Goal: Task Accomplishment & Management: Complete application form

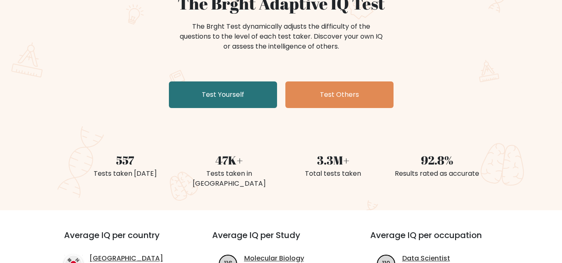
scroll to position [93, 0]
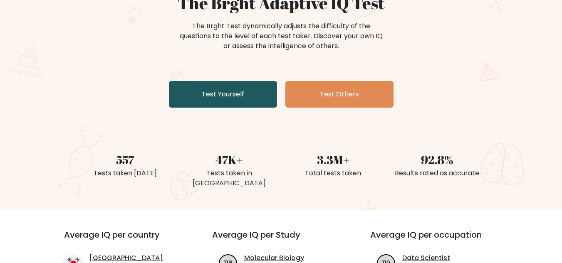
click at [248, 92] on link "Test Yourself" at bounding box center [223, 94] width 108 height 27
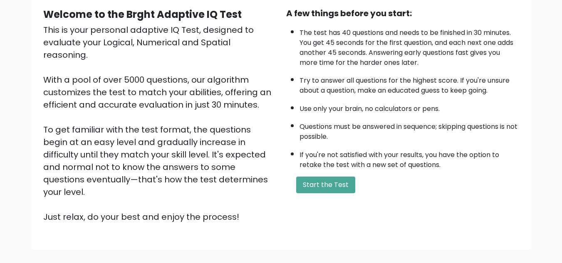
scroll to position [80, 0]
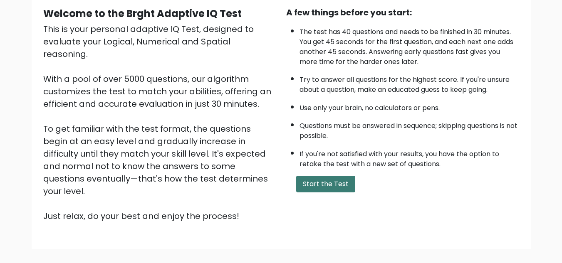
click at [323, 181] on button "Start the Test" at bounding box center [325, 184] width 59 height 17
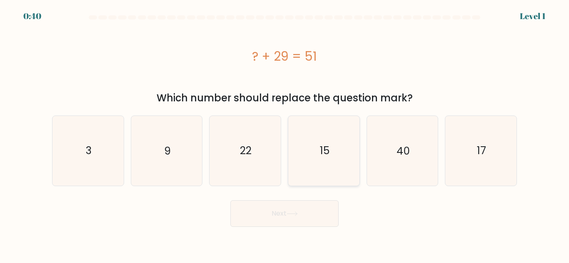
click at [335, 146] on icon "15" at bounding box center [324, 151] width 70 height 70
click at [285, 134] on input "d. 15" at bounding box center [284, 133] width 0 height 2
radio input "true"
click at [299, 218] on button "Next" at bounding box center [284, 214] width 108 height 27
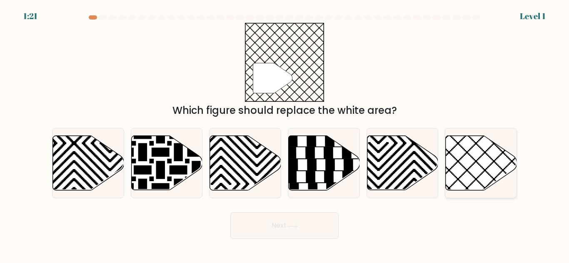
click at [466, 154] on icon at bounding box center [480, 163] width 71 height 55
click at [285, 134] on input "f." at bounding box center [284, 133] width 0 height 2
radio input "true"
click at [279, 228] on button "Next" at bounding box center [284, 226] width 108 height 27
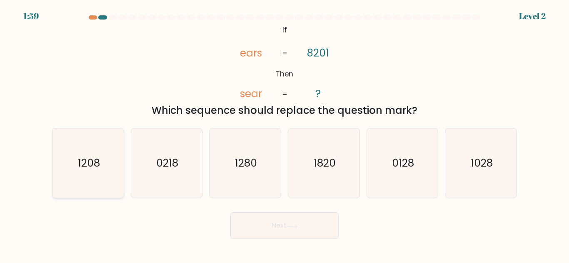
click at [98, 171] on text "1208" at bounding box center [88, 163] width 22 height 15
click at [284, 134] on input "a. 1208" at bounding box center [284, 133] width 0 height 2
radio input "true"
click at [293, 222] on button "Next" at bounding box center [284, 226] width 108 height 27
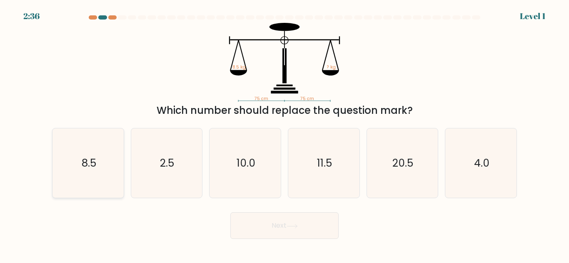
click at [62, 158] on icon "8.5" at bounding box center [88, 164] width 70 height 70
click at [284, 134] on input "a. 8.5" at bounding box center [284, 133] width 0 height 2
radio input "true"
click at [295, 216] on button "Next" at bounding box center [284, 226] width 108 height 27
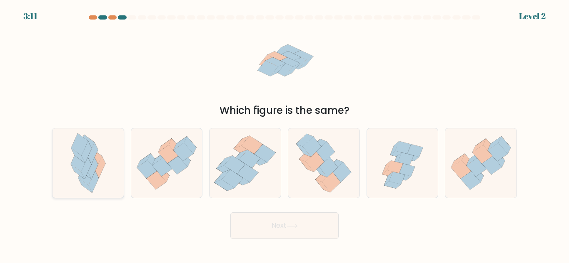
click at [93, 160] on icon at bounding box center [93, 154] width 10 height 22
click at [284, 134] on input "a." at bounding box center [284, 133] width 0 height 2
radio input "true"
click at [251, 229] on button "Next" at bounding box center [284, 226] width 108 height 27
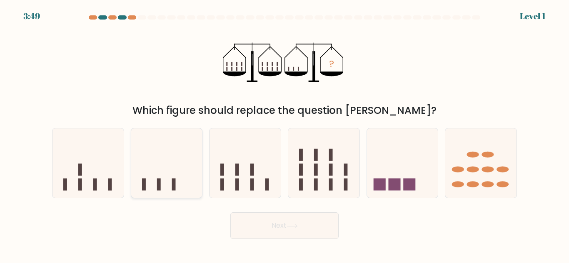
click at [176, 169] on icon at bounding box center [166, 163] width 71 height 59
click at [284, 134] on input "b." at bounding box center [284, 133] width 0 height 2
radio input "true"
click at [258, 227] on button "Next" at bounding box center [284, 226] width 108 height 27
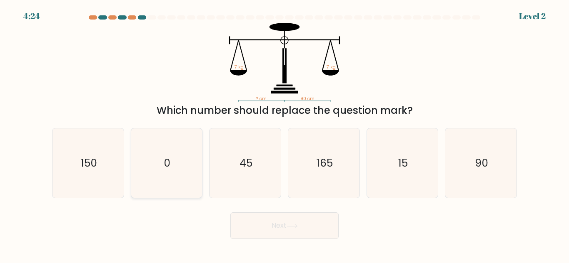
click at [184, 173] on icon "0" at bounding box center [167, 164] width 70 height 70
click at [284, 134] on input "b. 0" at bounding box center [284, 133] width 0 height 2
radio input "true"
click at [260, 220] on button "Next" at bounding box center [284, 226] width 108 height 27
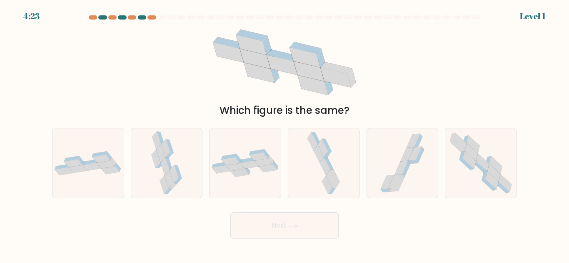
click at [260, 220] on button "Next" at bounding box center [284, 226] width 108 height 27
click at [248, 110] on div "Which figure is the same?" at bounding box center [284, 110] width 455 height 15
click at [226, 144] on div at bounding box center [245, 163] width 72 height 70
click at [284, 134] on input "c." at bounding box center [284, 133] width 0 height 2
radio input "true"
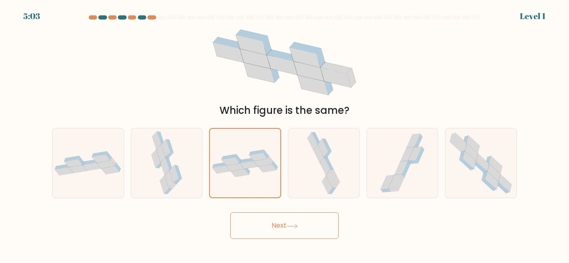
click at [281, 229] on button "Next" at bounding box center [284, 226] width 108 height 27
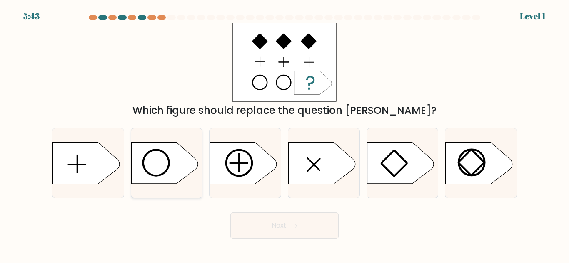
click at [156, 165] on icon at bounding box center [164, 164] width 67 height 42
click at [284, 134] on input "b." at bounding box center [284, 133] width 0 height 2
radio input "true"
click at [270, 230] on button "Next" at bounding box center [284, 226] width 108 height 27
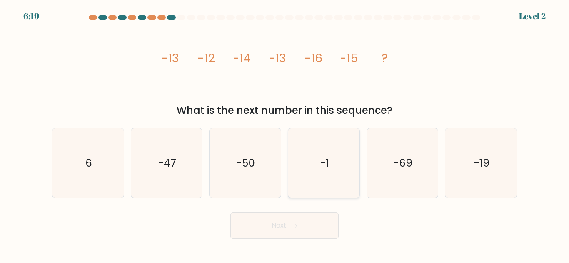
click at [303, 169] on icon "-1" at bounding box center [324, 164] width 70 height 70
click at [285, 134] on input "d. -1" at bounding box center [284, 133] width 0 height 2
radio input "true"
click at [481, 180] on icon "-19" at bounding box center [481, 164] width 70 height 70
click at [285, 134] on input "f. -19" at bounding box center [284, 133] width 0 height 2
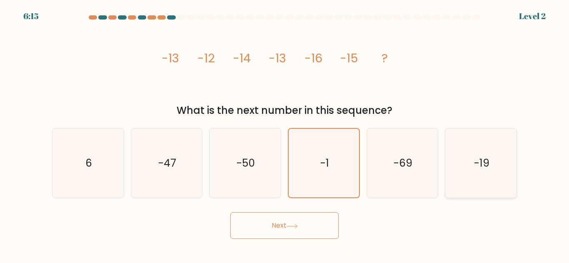
radio input "true"
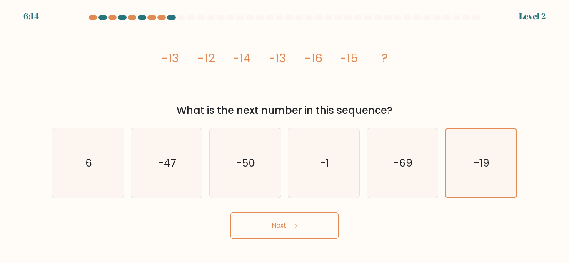
click at [303, 237] on button "Next" at bounding box center [284, 226] width 108 height 27
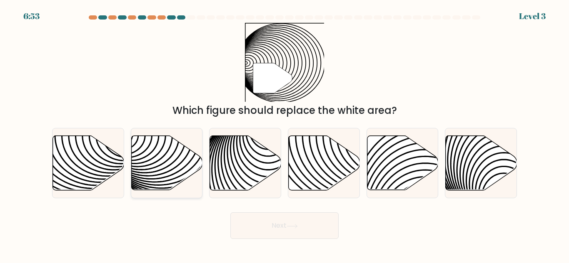
click at [171, 147] on icon at bounding box center [166, 163] width 71 height 55
click at [284, 134] on input "b." at bounding box center [284, 133] width 0 height 2
radio input "true"
click at [276, 223] on button "Next" at bounding box center [284, 226] width 108 height 27
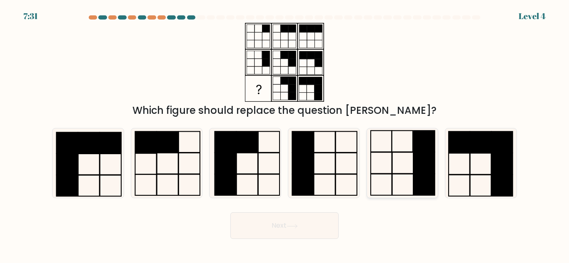
click at [387, 154] on icon at bounding box center [402, 164] width 70 height 70
click at [285, 134] on input "e." at bounding box center [284, 133] width 0 height 2
radio input "true"
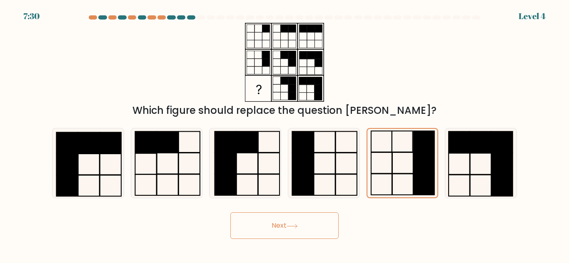
click at [303, 222] on button "Next" at bounding box center [284, 226] width 108 height 27
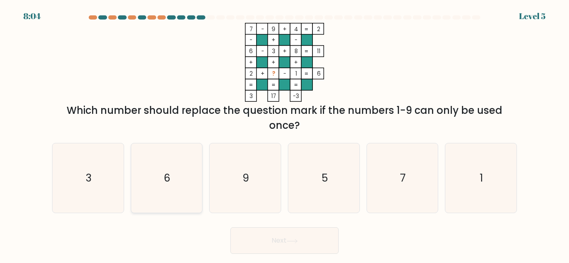
click at [200, 158] on icon "6" at bounding box center [167, 179] width 70 height 70
click at [284, 134] on input "b. 6" at bounding box center [284, 133] width 0 height 2
radio input "true"
click at [256, 244] on button "Next" at bounding box center [284, 241] width 108 height 27
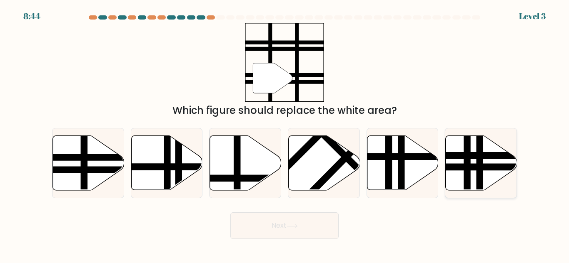
click at [460, 167] on line at bounding box center [502, 167] width 143 height 0
click at [285, 134] on input "f." at bounding box center [284, 133] width 0 height 2
radio input "true"
click at [72, 164] on icon at bounding box center [88, 163] width 71 height 55
click at [284, 134] on input "a." at bounding box center [284, 133] width 0 height 2
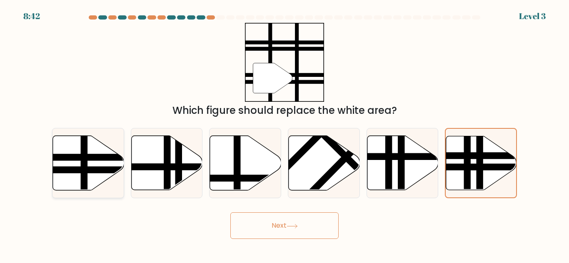
radio input "true"
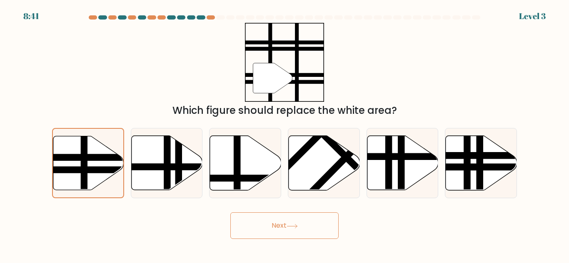
click at [287, 228] on button "Next" at bounding box center [284, 226] width 108 height 27
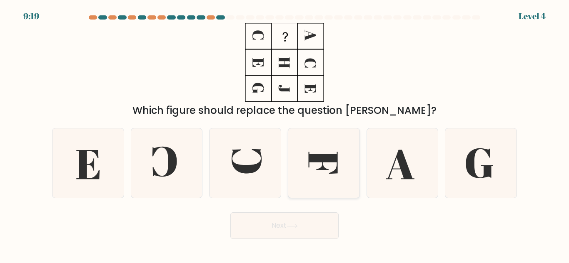
click at [338, 172] on icon at bounding box center [324, 164] width 70 height 70
click at [285, 134] on input "d." at bounding box center [284, 133] width 0 height 2
radio input "true"
click at [294, 228] on icon at bounding box center [291, 226] width 11 height 5
